Goal: Book appointment/travel/reservation

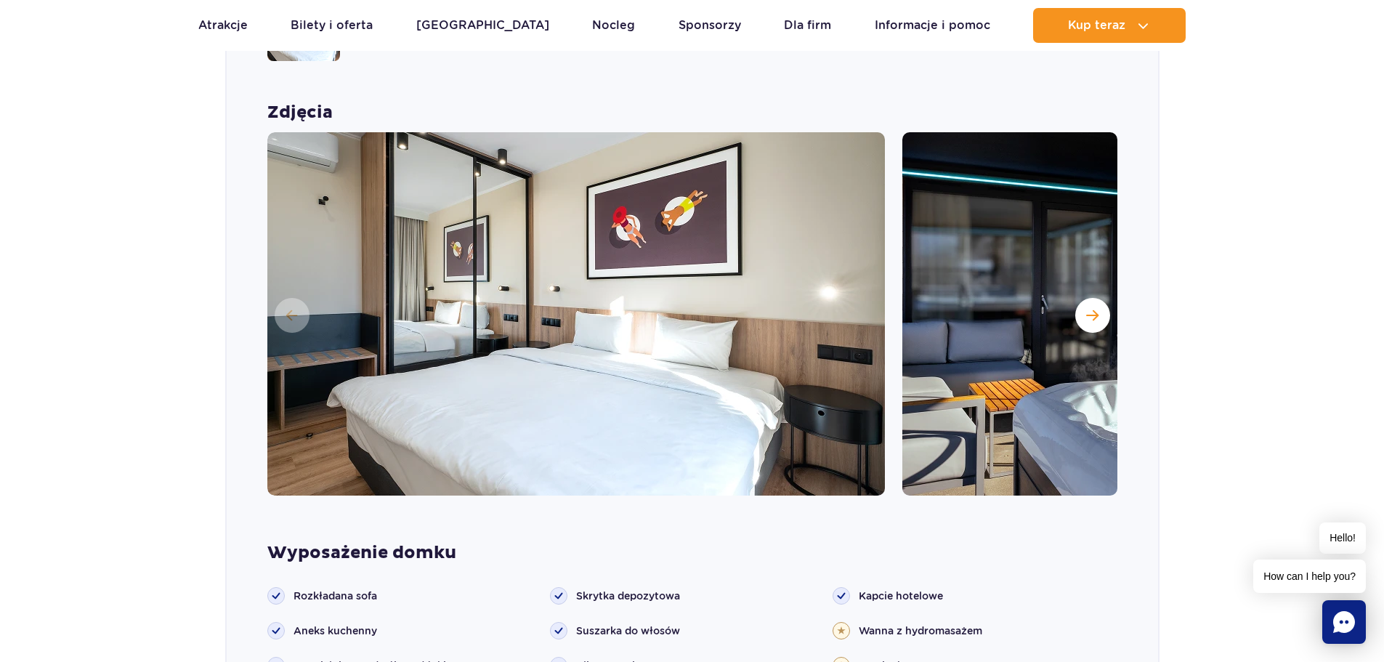
scroll to position [1230, 0]
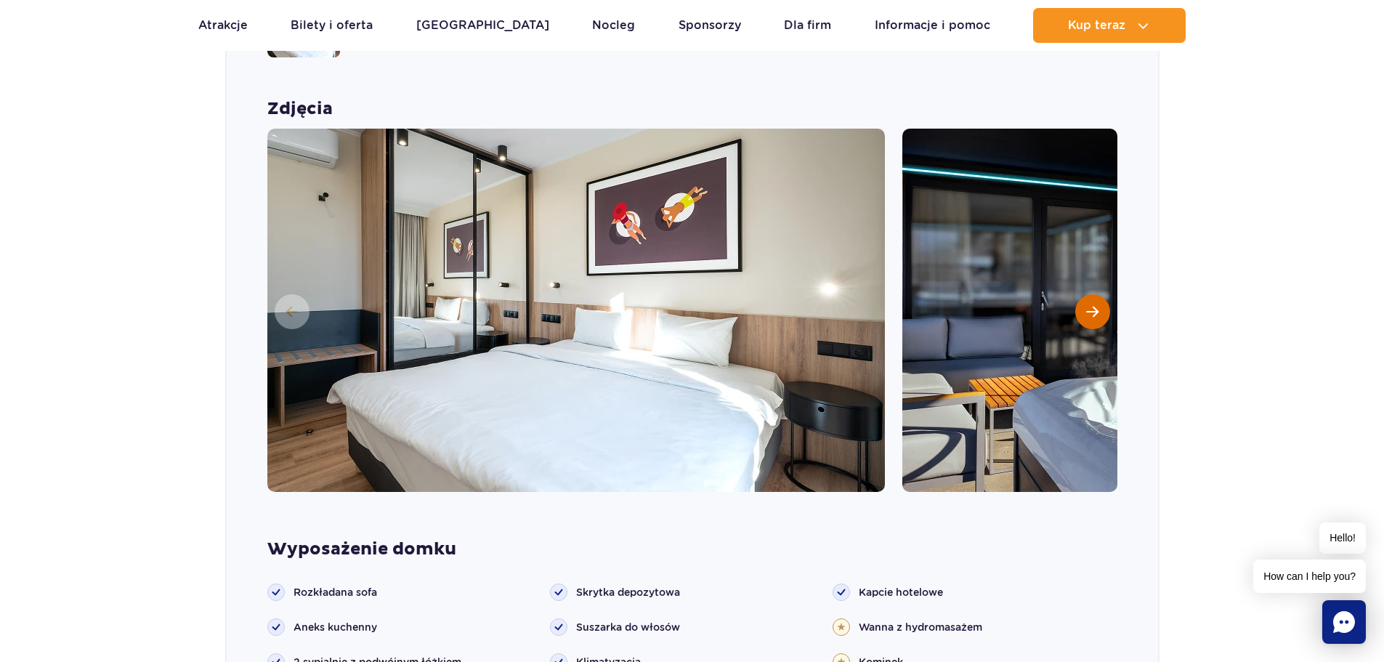
click at [1104, 294] on button "Następny slajd" at bounding box center [1092, 311] width 35 height 35
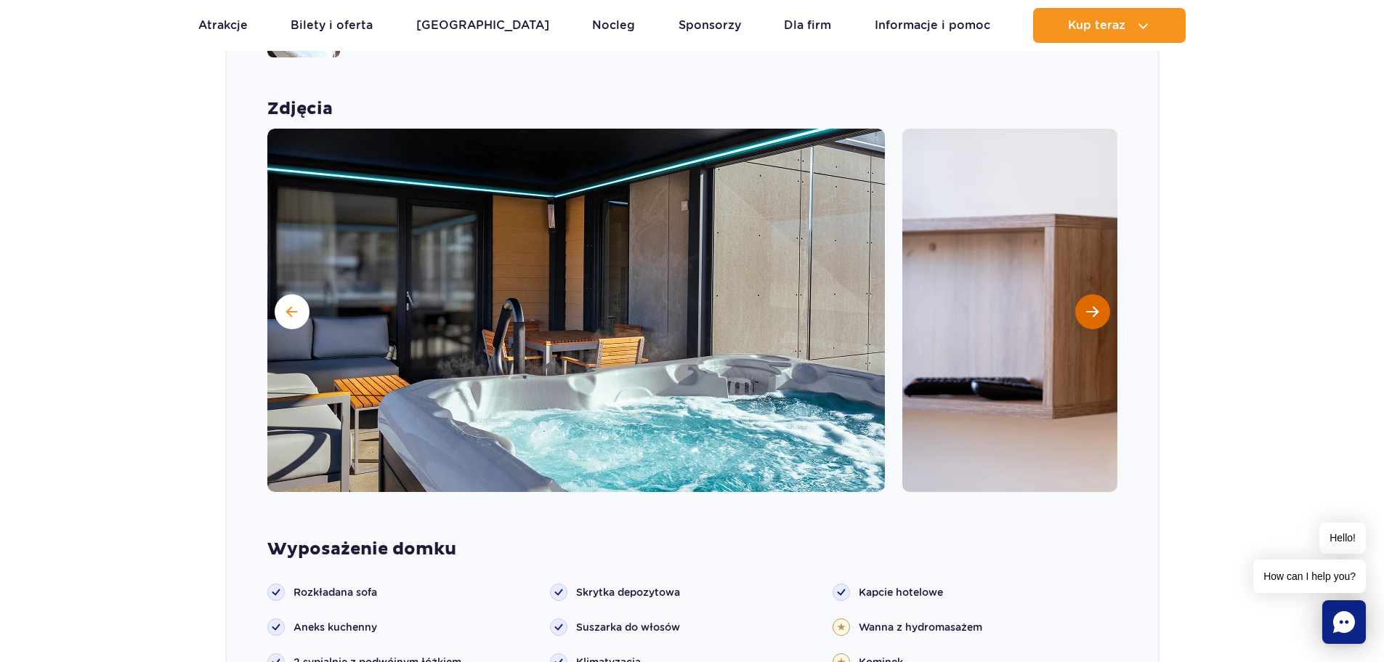
click at [1103, 294] on button "Następny slajd" at bounding box center [1092, 311] width 35 height 35
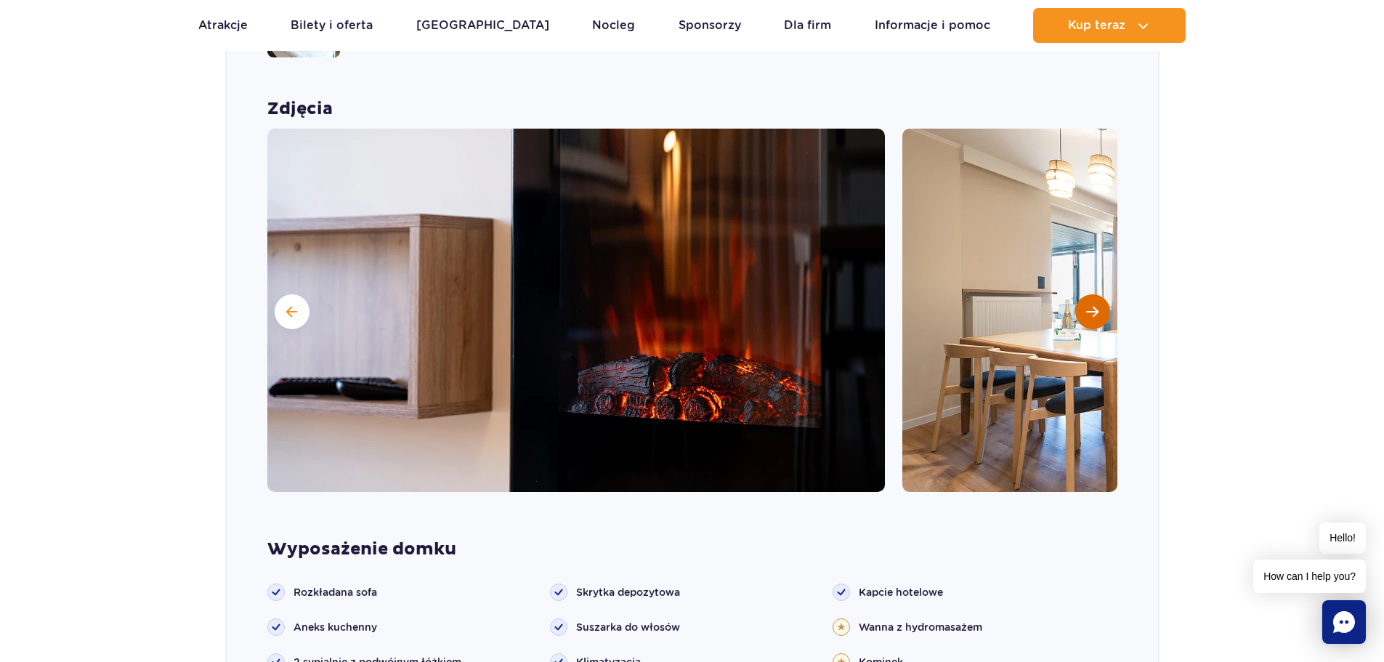
click at [1103, 294] on button "Następny slajd" at bounding box center [1092, 311] width 35 height 35
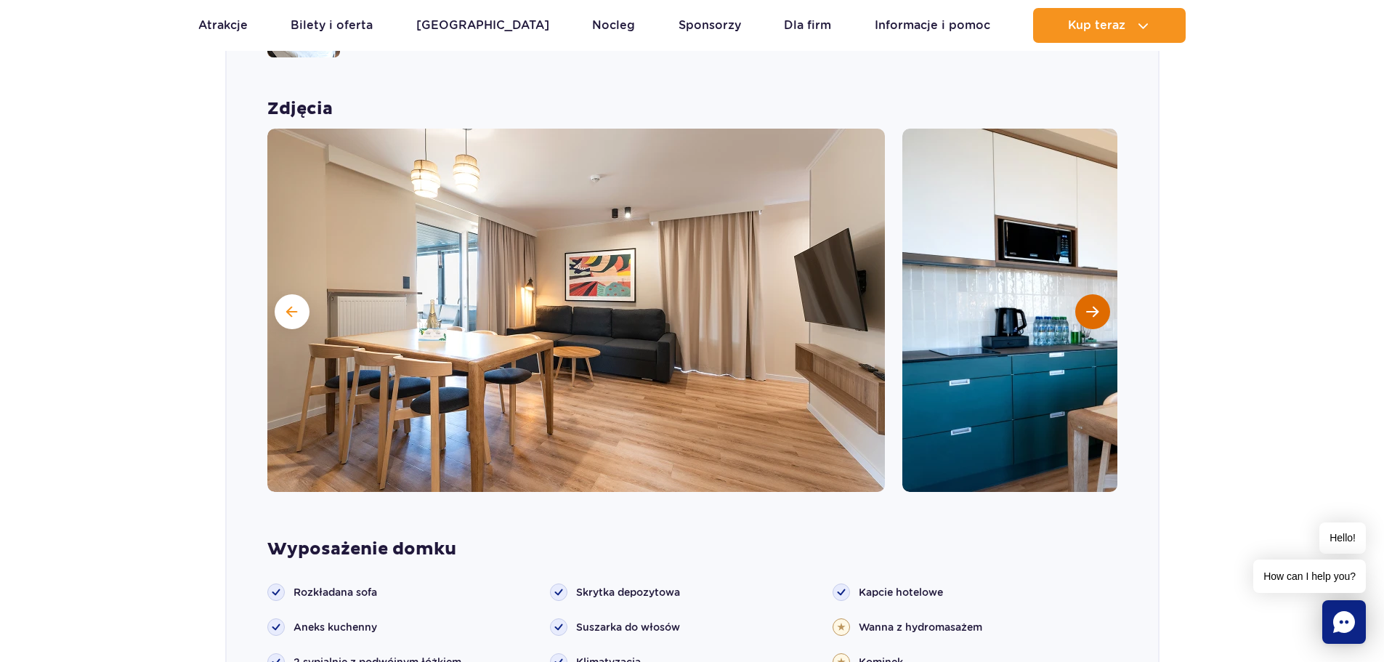
click at [1103, 294] on button "Następny slajd" at bounding box center [1092, 311] width 35 height 35
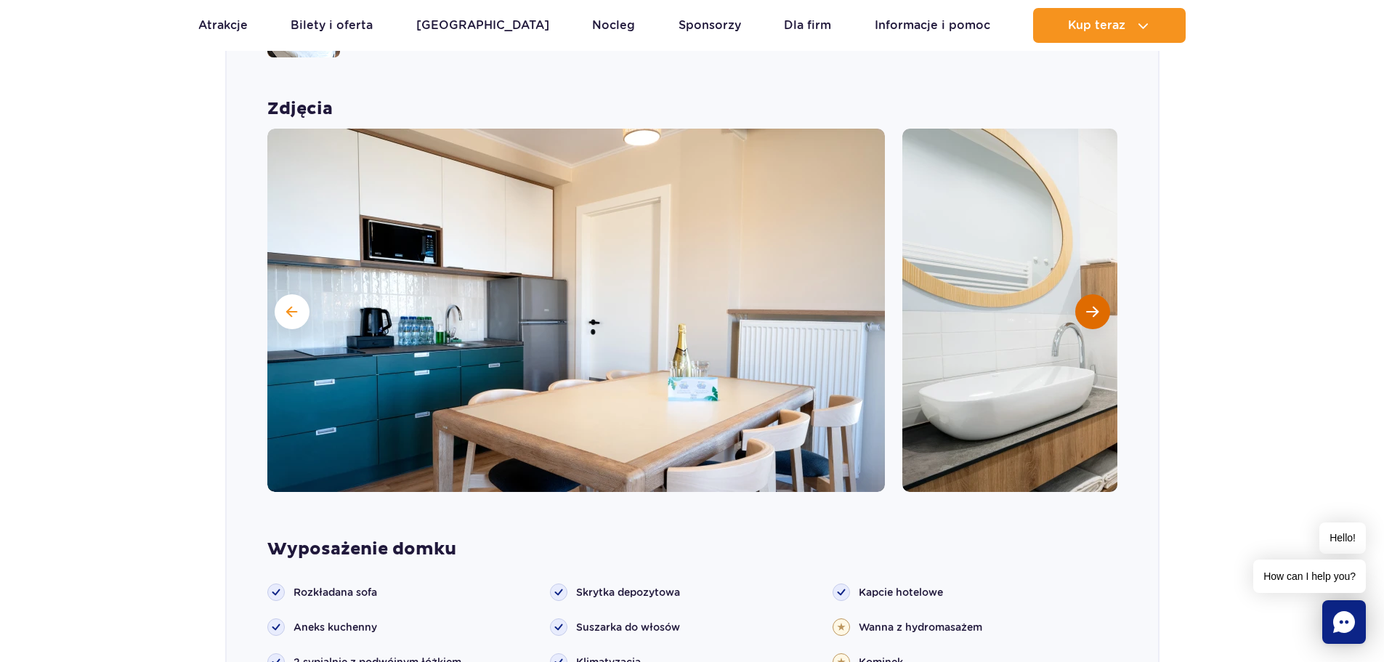
click at [1103, 294] on button "Następny slajd" at bounding box center [1092, 311] width 35 height 35
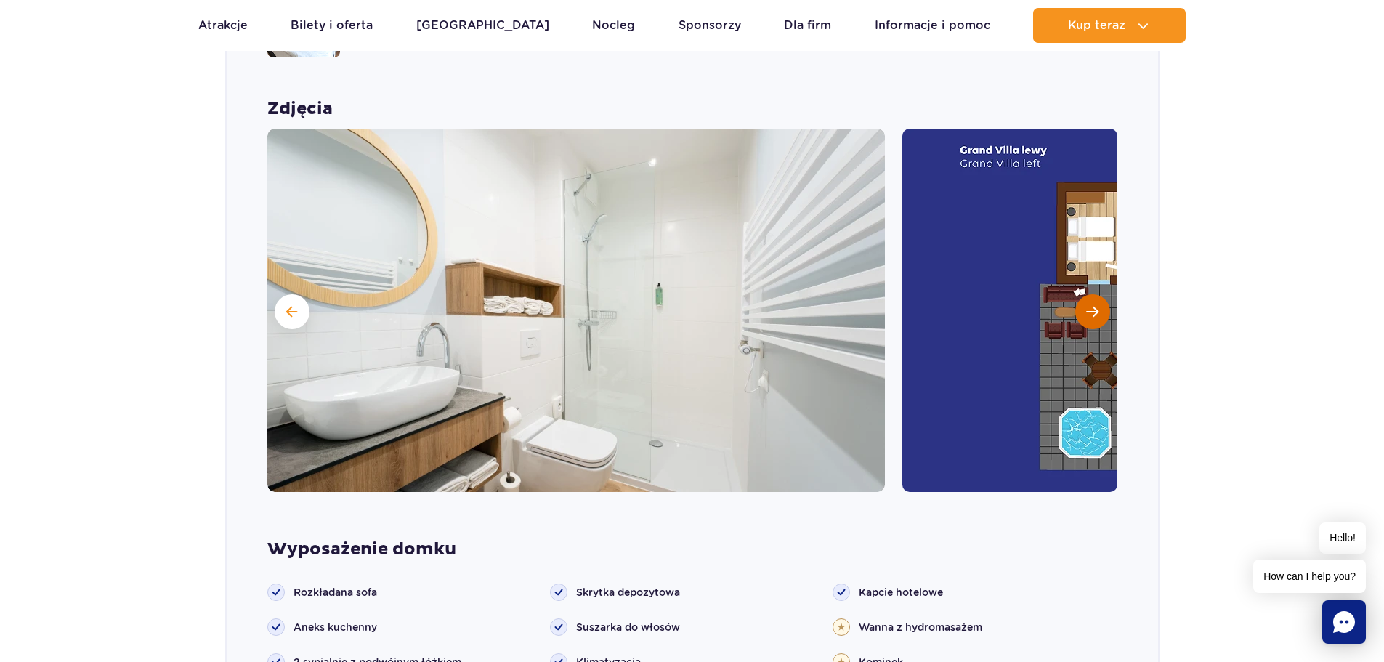
click at [1103, 294] on button "Następny slajd" at bounding box center [1092, 311] width 35 height 35
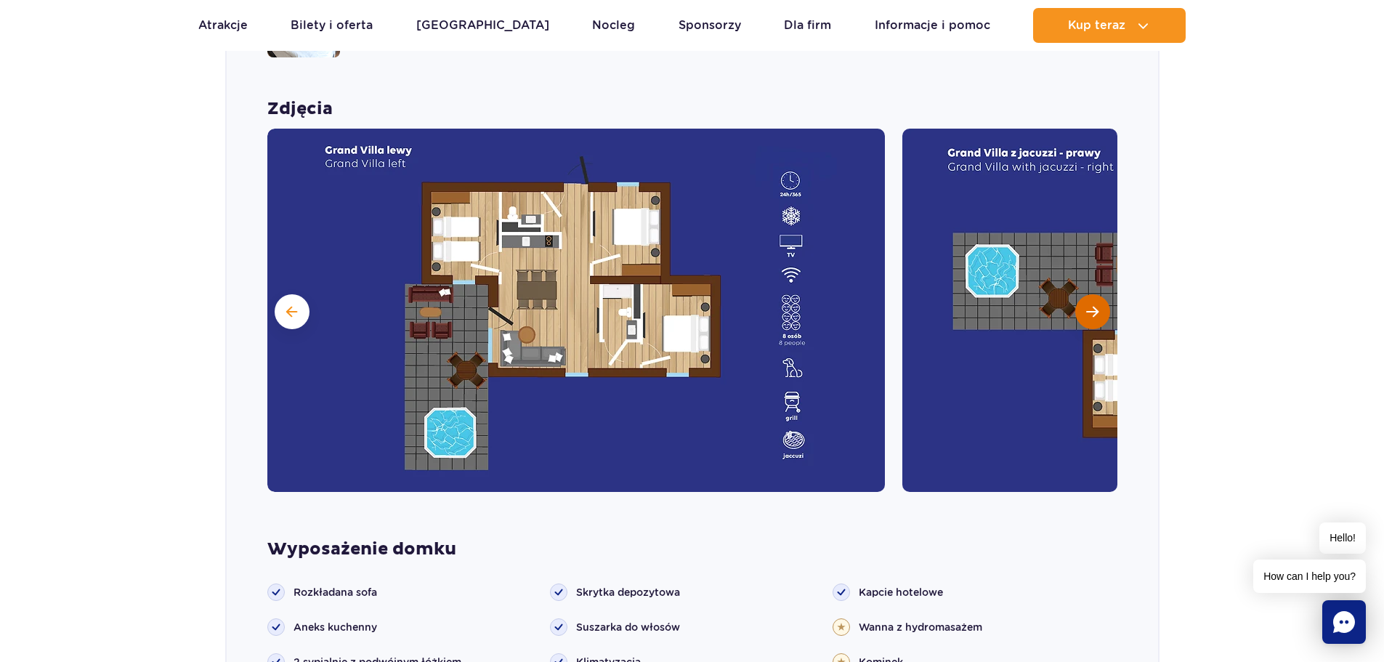
click at [1103, 294] on button "Następny slajd" at bounding box center [1092, 311] width 35 height 35
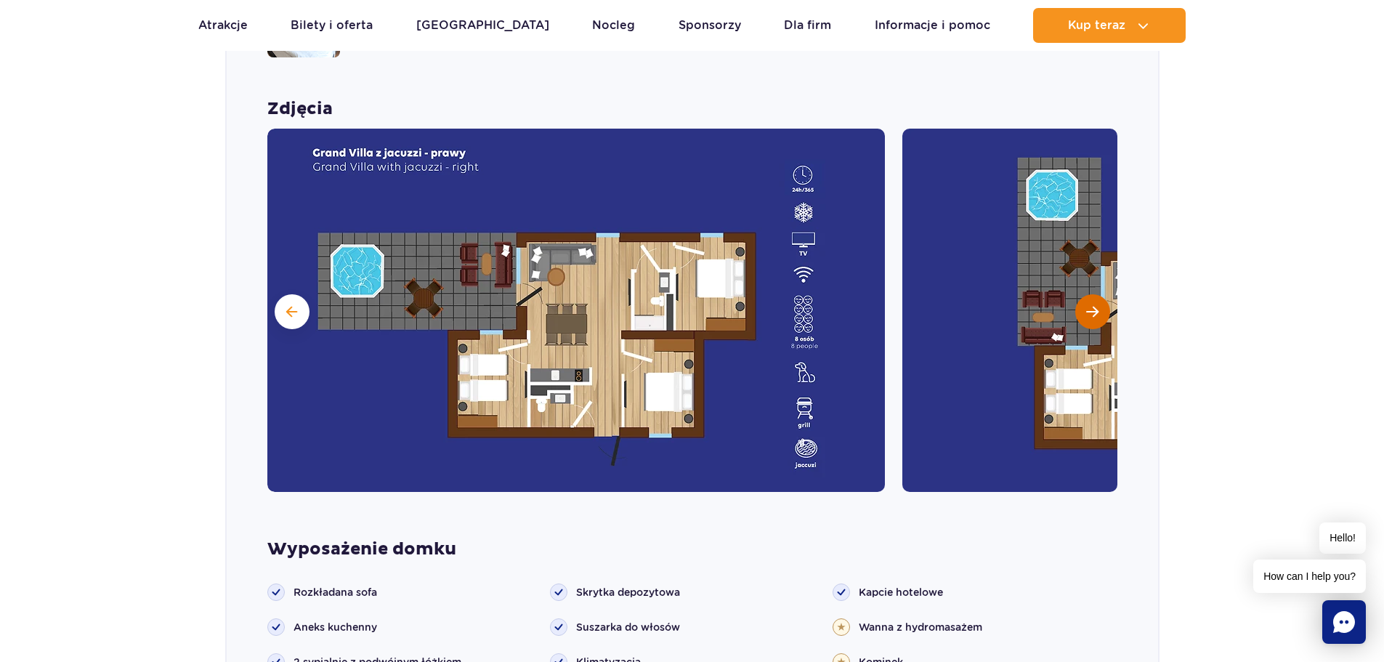
click at [1103, 294] on button "Następny slajd" at bounding box center [1092, 311] width 35 height 35
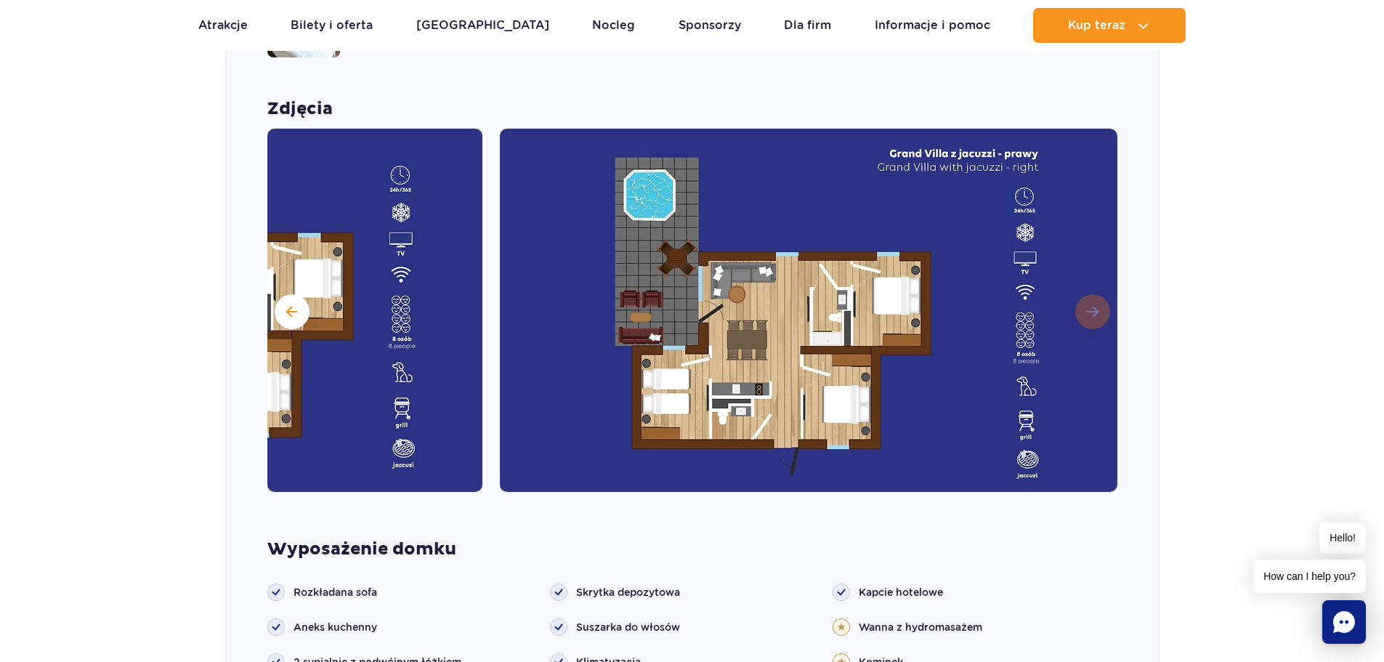
click at [1103, 287] on img at bounding box center [809, 310] width 618 height 363
drag, startPoint x: 1175, startPoint y: 273, endPoint x: 1173, endPoint y: 305, distance: 32.0
click at [1173, 305] on section "Wybierz bungalow dla siebie Grand Villa Nowość Szukasz standardu premium? W Gra…" at bounding box center [692, 581] width 1384 height 1526
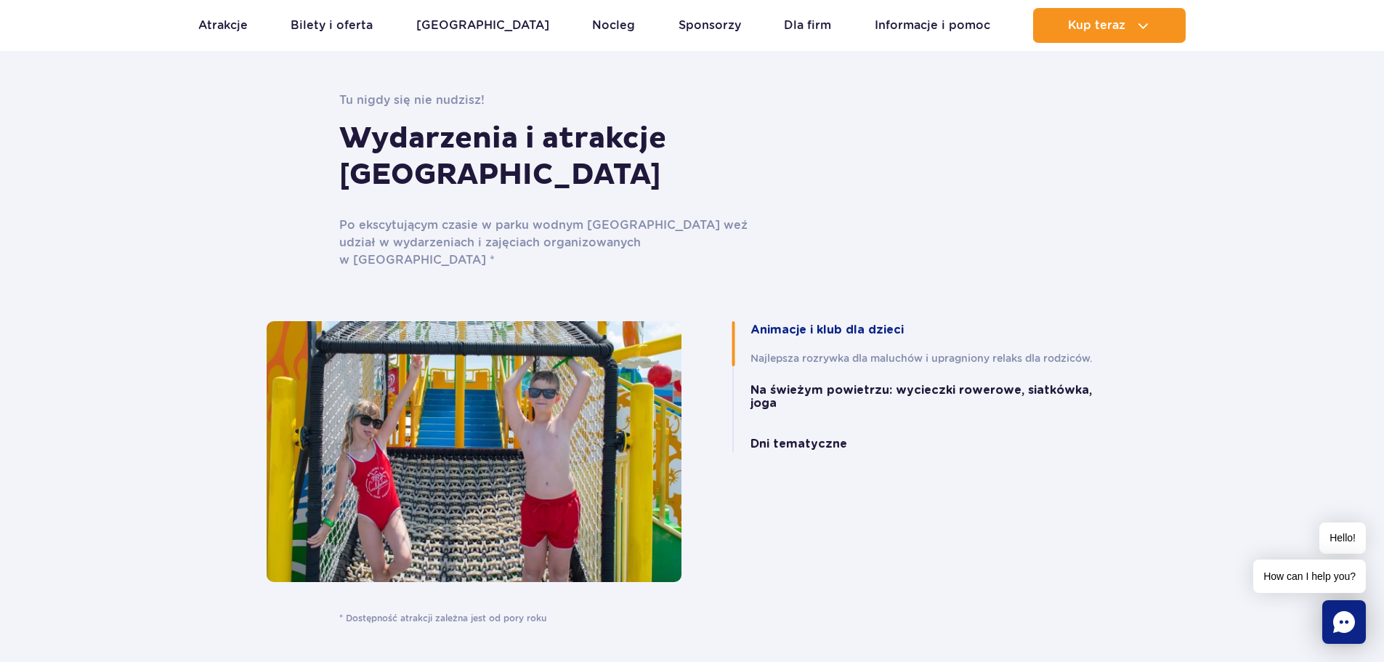
scroll to position [3918, 0]
